Goal: Navigation & Orientation: Find specific page/section

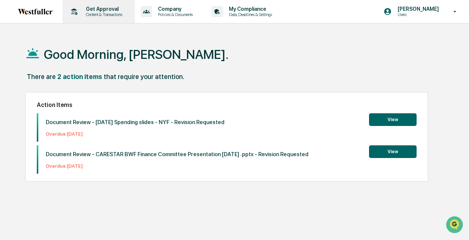
click at [87, 14] on p "Content & Transactions" at bounding box center [103, 14] width 46 height 5
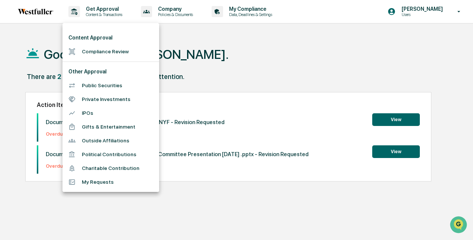
click at [46, 48] on div at bounding box center [236, 120] width 473 height 240
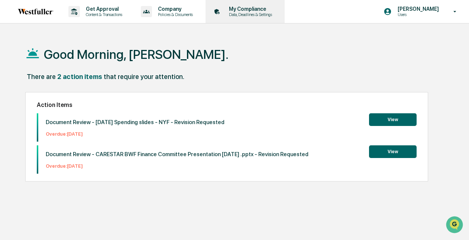
click at [253, 15] on p "Data, Deadlines & Settings" at bounding box center [249, 14] width 53 height 5
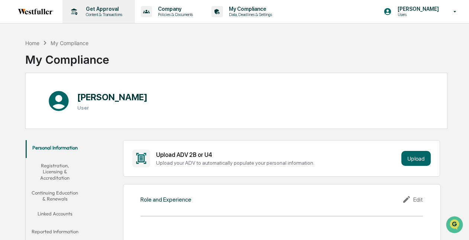
click at [108, 10] on p "Get Approval" at bounding box center [103, 9] width 46 height 6
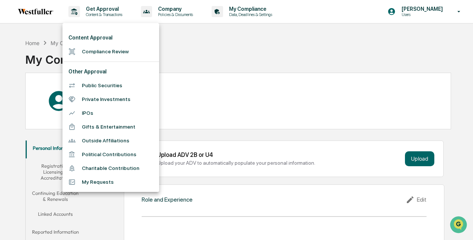
click at [175, 58] on div at bounding box center [236, 120] width 473 height 240
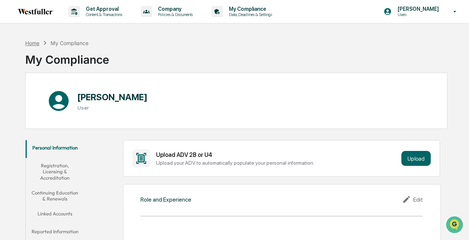
click at [37, 42] on div "Home" at bounding box center [32, 43] width 14 height 6
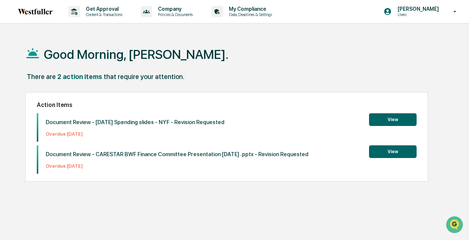
click at [34, 10] on img at bounding box center [36, 12] width 36 height 6
click at [104, 16] on p "Content & Transactions" at bounding box center [103, 14] width 46 height 5
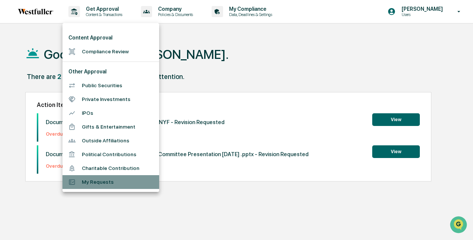
click at [92, 181] on li "My Requests" at bounding box center [110, 182] width 97 height 14
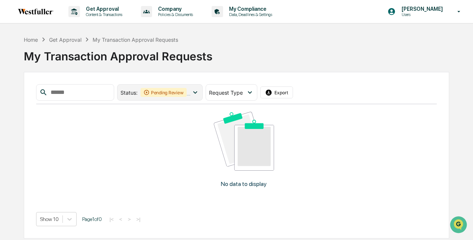
click at [199, 91] on icon at bounding box center [195, 92] width 8 height 8
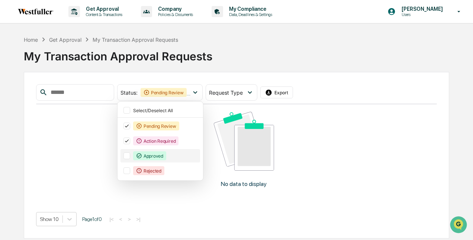
click at [155, 156] on div "Approved" at bounding box center [149, 155] width 33 height 9
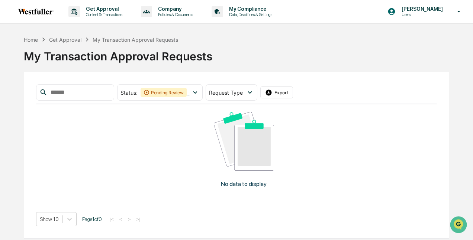
click at [105, 187] on div "No data to display" at bounding box center [244, 152] width 416 height 96
click at [243, 94] on span "Request Type" at bounding box center [226, 92] width 34 height 6
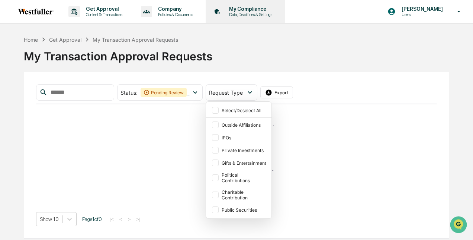
click at [247, 11] on p "My Compliance" at bounding box center [249, 9] width 53 height 6
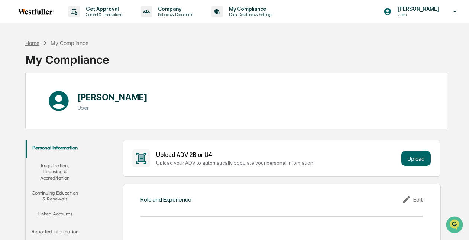
click at [31, 41] on div "Home" at bounding box center [32, 43] width 14 height 6
